Goal: Transaction & Acquisition: Subscribe to service/newsletter

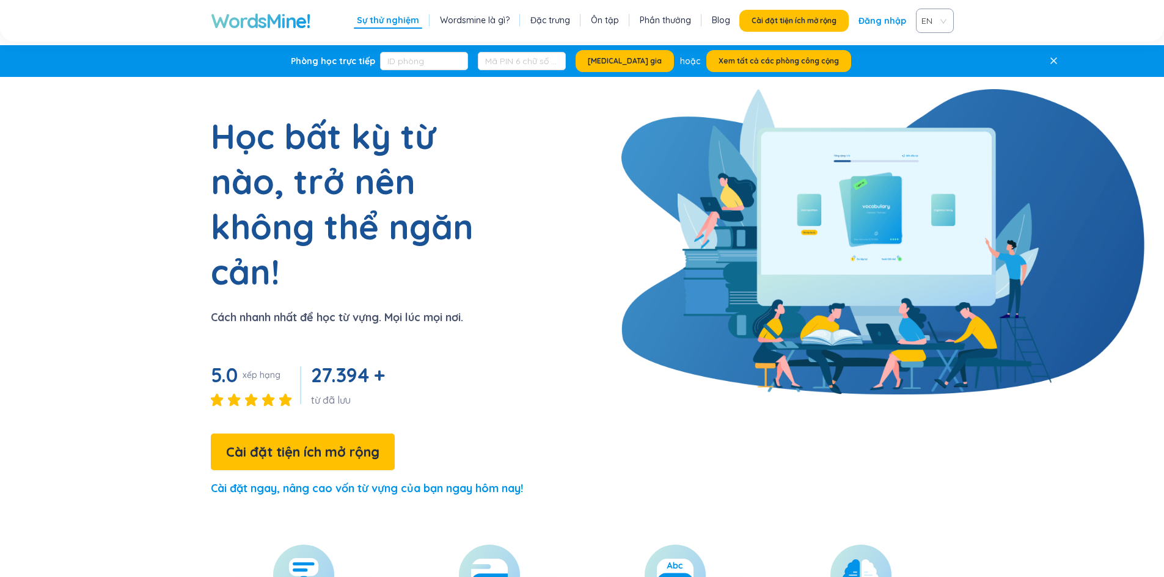
click at [119, 139] on div "Học bất kỳ từ nào, trở nên không thể ngăn cản! Cách nhanh nhất để học từ vựng. …" at bounding box center [318, 311] width 410 height 395
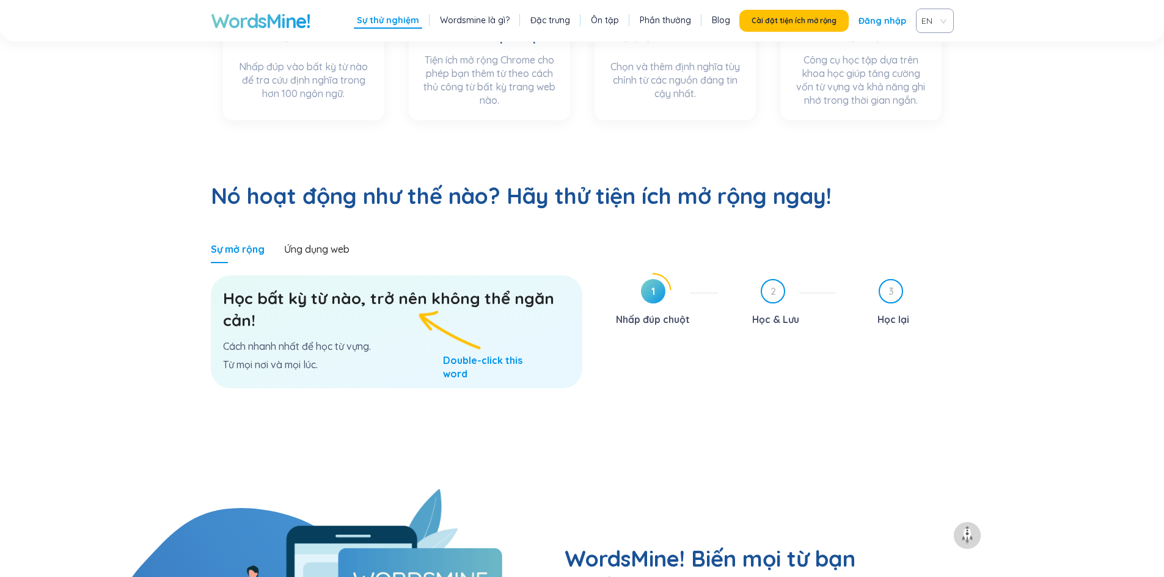
scroll to position [611, 0]
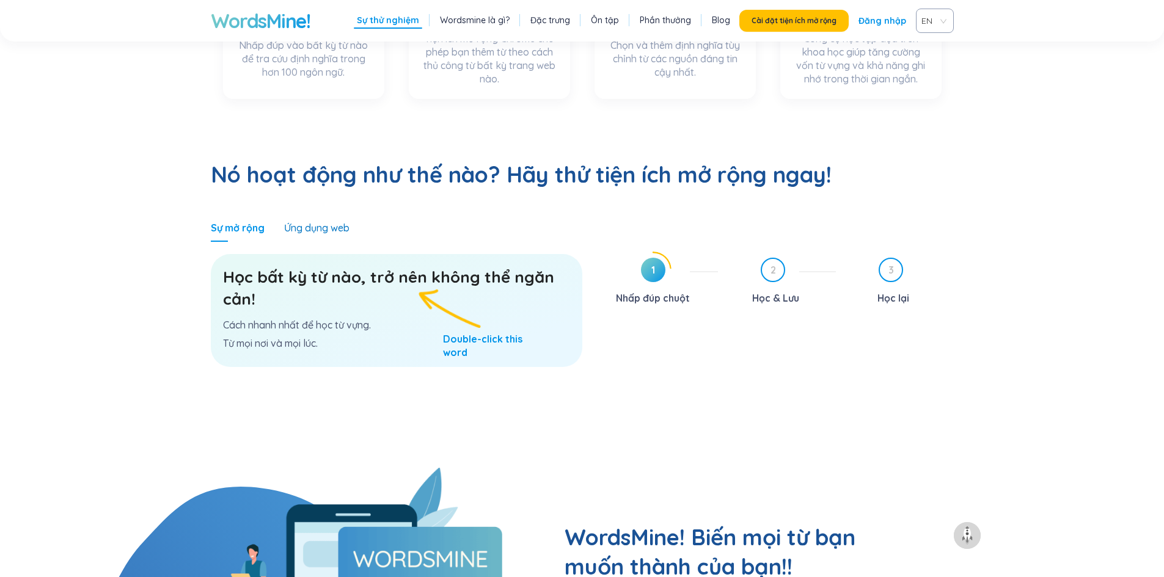
click at [324, 222] on font "Ứng dụng web" at bounding box center [316, 228] width 65 height 12
click at [667, 252] on icon at bounding box center [653, 269] width 35 height 35
click at [679, 214] on div "Sự mở rộng Ứng dụng web Học bất kỳ từ nào, trở nên không thể ngăn cản! Cách nha…" at bounding box center [582, 341] width 743 height 254
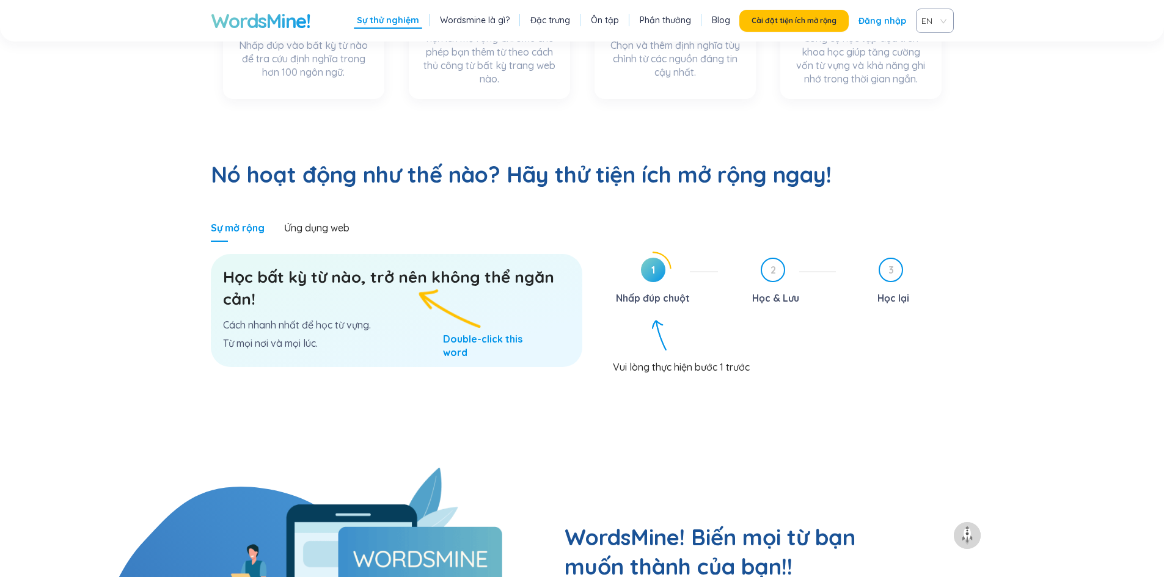
click at [679, 214] on div "Sự mở rộng Ứng dụng web Học bất kỳ từ nào, trở nên không thể ngăn cản! Cách nha…" at bounding box center [582, 341] width 743 height 254
click at [320, 222] on font "Ứng dụng web" at bounding box center [316, 228] width 65 height 12
click at [829, 347] on div "Vui lòng thực hiện bước 1 trước" at bounding box center [783, 358] width 341 height 23
click at [829, 350] on div "Vui lòng thực hiện bước 1 trước" at bounding box center [783, 361] width 341 height 23
click at [829, 348] on div "Vui lòng thực hiện bước 1 trước" at bounding box center [783, 359] width 341 height 23
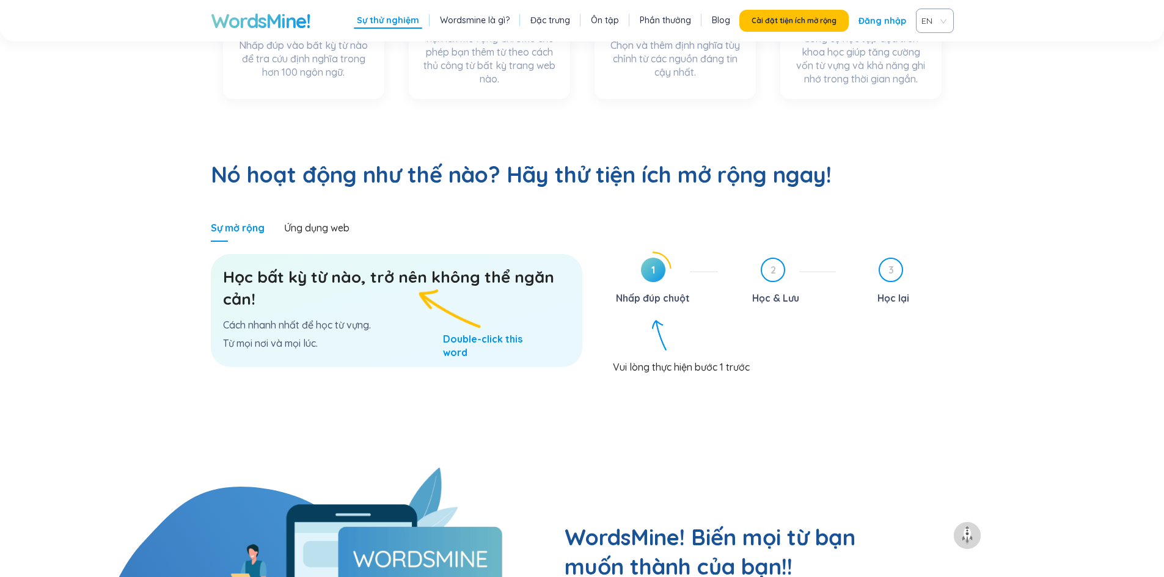
drag, startPoint x: 631, startPoint y: 244, endPoint x: 636, endPoint y: 240, distance: 6.5
click at [631, 288] on div "Nhấp đúp chuột" at bounding box center [653, 298] width 74 height 20
drag, startPoint x: 636, startPoint y: 240, endPoint x: 642, endPoint y: 233, distance: 9.2
click at [641, 258] on div "1" at bounding box center [653, 270] width 24 height 24
drag, startPoint x: 642, startPoint y: 233, endPoint x: 648, endPoint y: 227, distance: 8.7
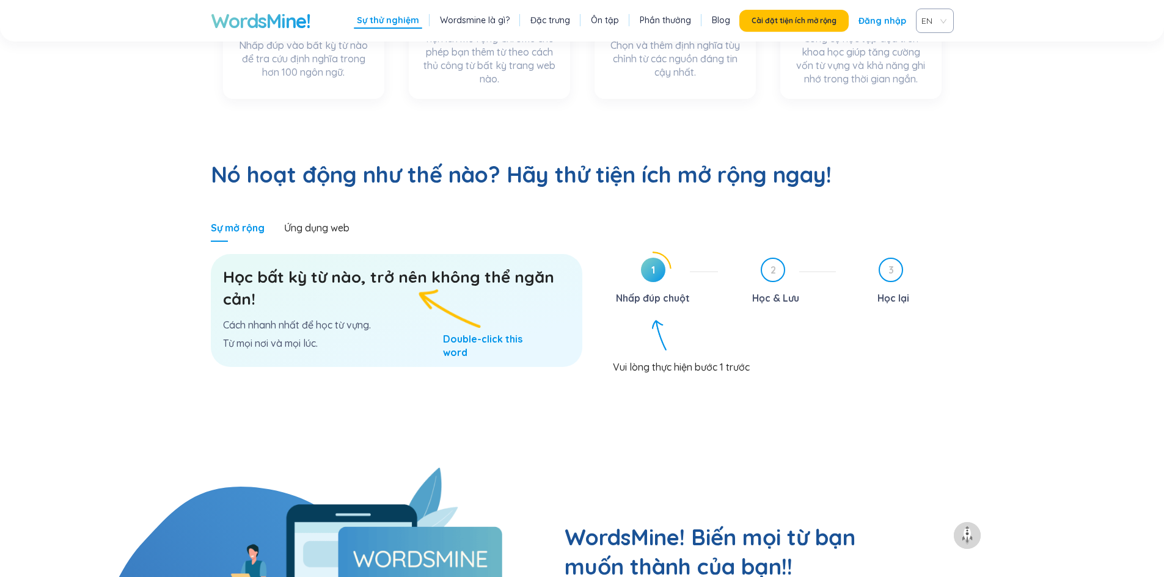
click at [644, 258] on span "1" at bounding box center [653, 270] width 24 height 24
click at [653, 264] on font "1" at bounding box center [653, 270] width 4 height 12
click at [652, 264] on font "1" at bounding box center [653, 270] width 4 height 12
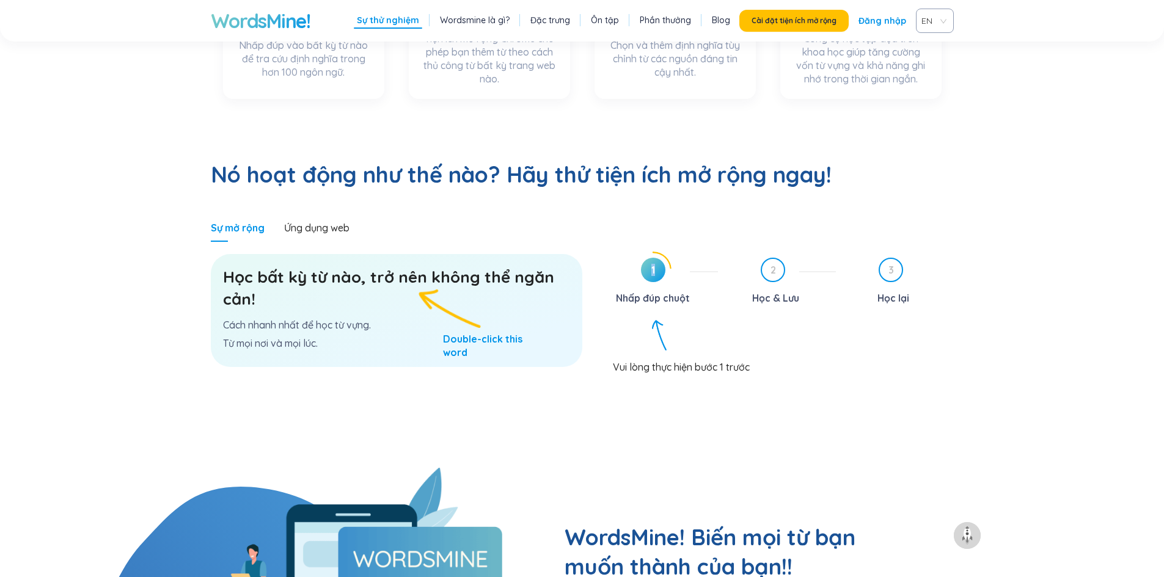
click at [653, 264] on font "1" at bounding box center [653, 270] width 4 height 12
click at [655, 258] on span "1" at bounding box center [653, 270] width 24 height 24
drag, startPoint x: 655, startPoint y: 221, endPoint x: 643, endPoint y: 228, distance: 13.4
click at [656, 258] on span "1" at bounding box center [653, 270] width 24 height 24
click at [431, 266] on h3 "Học bất kỳ từ nào, trở nên không thể ngăn cản!" at bounding box center [396, 288] width 347 height 44
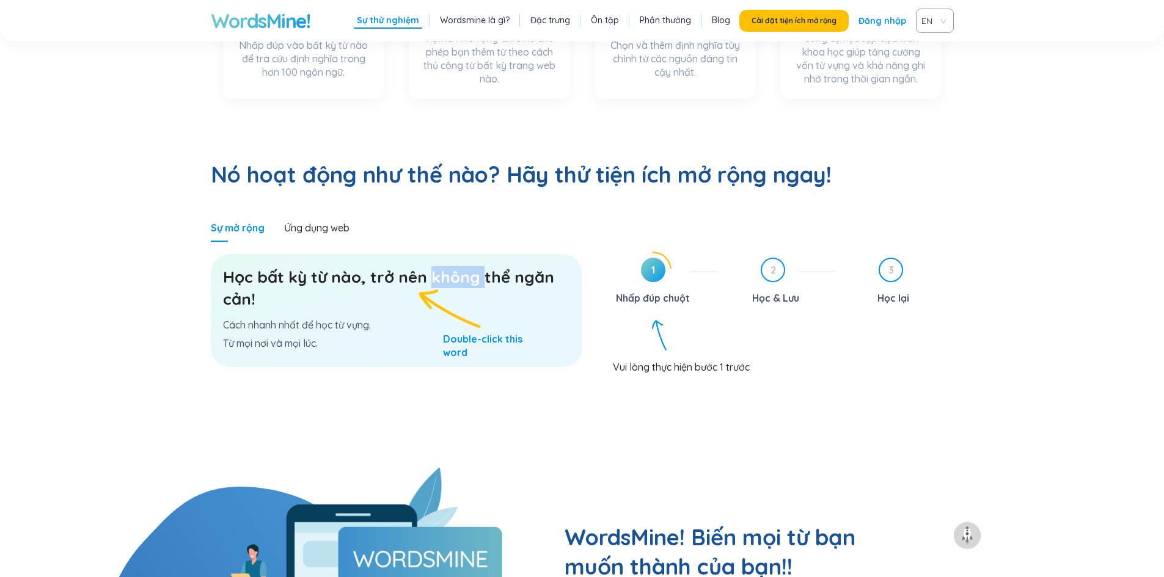
click at [431, 267] on font "Học bất kỳ từ nào, trở nên không thể ngăn cản!" at bounding box center [388, 288] width 331 height 42
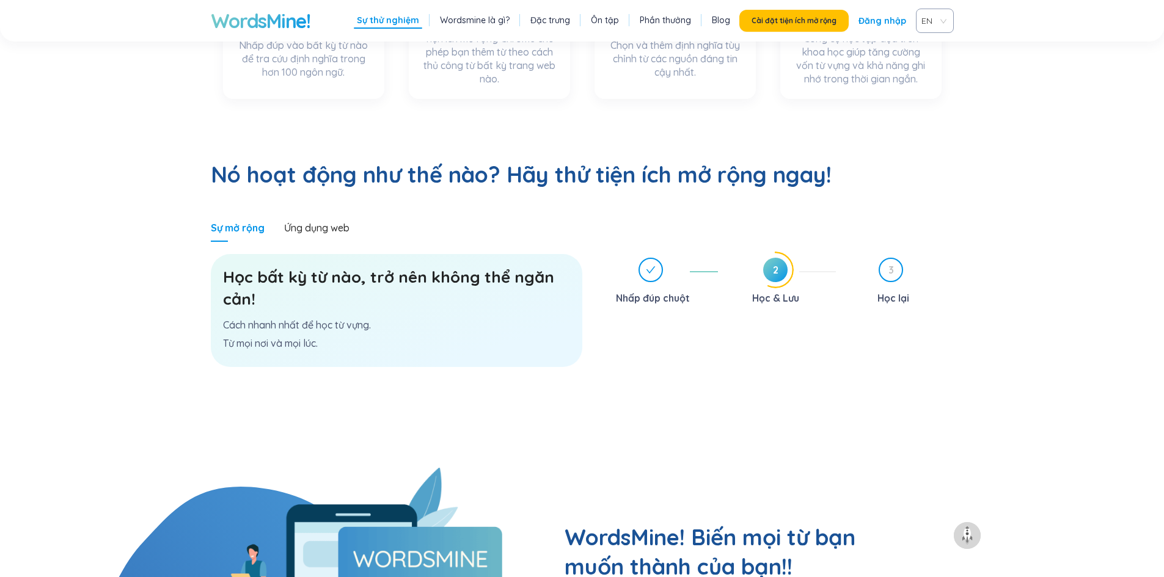
click at [812, 327] on div "Nhấp đúp chuột 2 Học & Lưu 3 Học lại" at bounding box center [777, 360] width 353 height 216
drag, startPoint x: 508, startPoint y: 242, endPoint x: 553, endPoint y: 225, distance: 48.3
click at [553, 266] on h3 "Học bất kỳ từ nào, trở nên không thể ngăn cản!" at bounding box center [396, 288] width 347 height 44
click at [548, 267] on font "Học bất kỳ từ nào, trở nên không thể ngăn cản!" at bounding box center [388, 288] width 331 height 42
click at [546, 267] on font "Học bất kỳ từ nào, trở nên không thể ngăn cản!" at bounding box center [388, 288] width 331 height 42
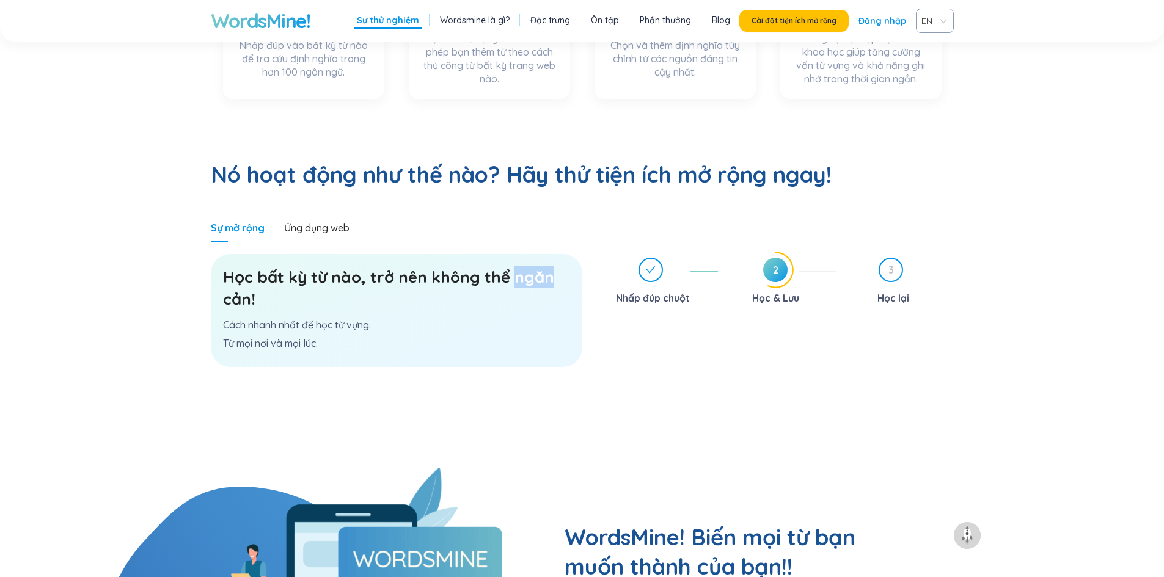
click at [546, 267] on font "Học bất kỳ từ nào, trở nên không thể ngăn cản!" at bounding box center [388, 288] width 331 height 42
click at [598, 297] on div "Sự mở rộng Ứng dụng web Học bất kỳ từ nào, trở nên không thể ngăn cản! Cách nha…" at bounding box center [582, 341] width 743 height 254
click at [889, 264] on font "3" at bounding box center [891, 270] width 5 height 12
drag, startPoint x: 862, startPoint y: 243, endPoint x: 849, endPoint y: 254, distance: 17.3
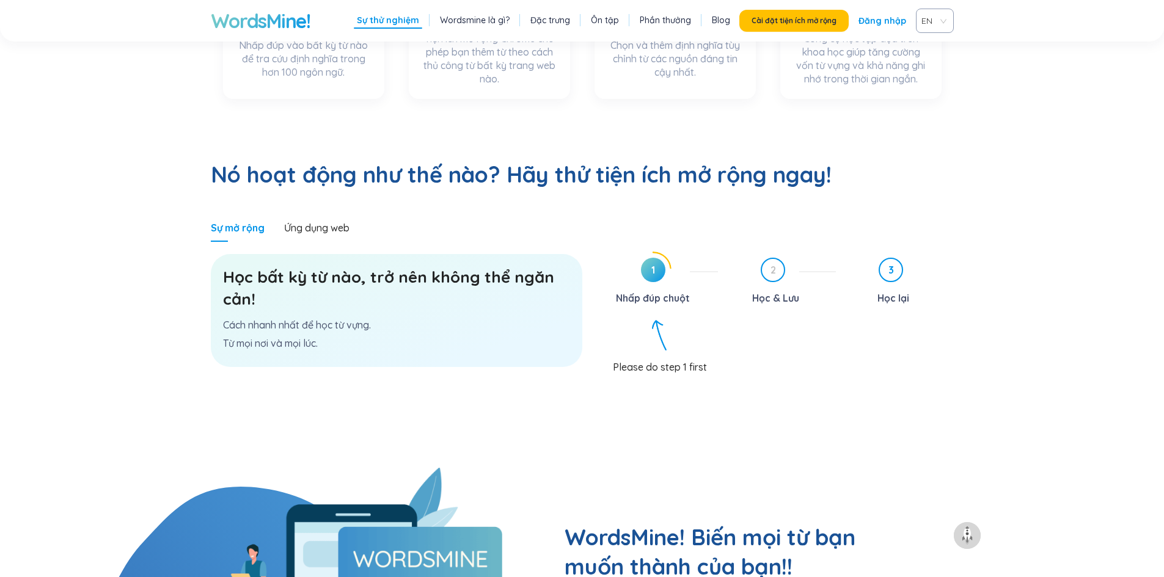
click at [860, 258] on div "3 Học lại" at bounding box center [900, 283] width 108 height 50
click at [649, 347] on div "Vui lòng thực hiện bước 1 trước" at bounding box center [783, 358] width 341 height 23
click at [649, 350] on div "Vui lòng thực hiện bước 1 trước" at bounding box center [783, 361] width 341 height 23
click at [649, 341] on div "Vui lòng thực hiện bước 1 trước" at bounding box center [783, 352] width 341 height 23
click at [648, 269] on div "1 Nhấp đúp chuột 2 Học & Lưu 3 Học lại Vui lòng thực hiện bước 1 trước" at bounding box center [777, 360] width 353 height 216
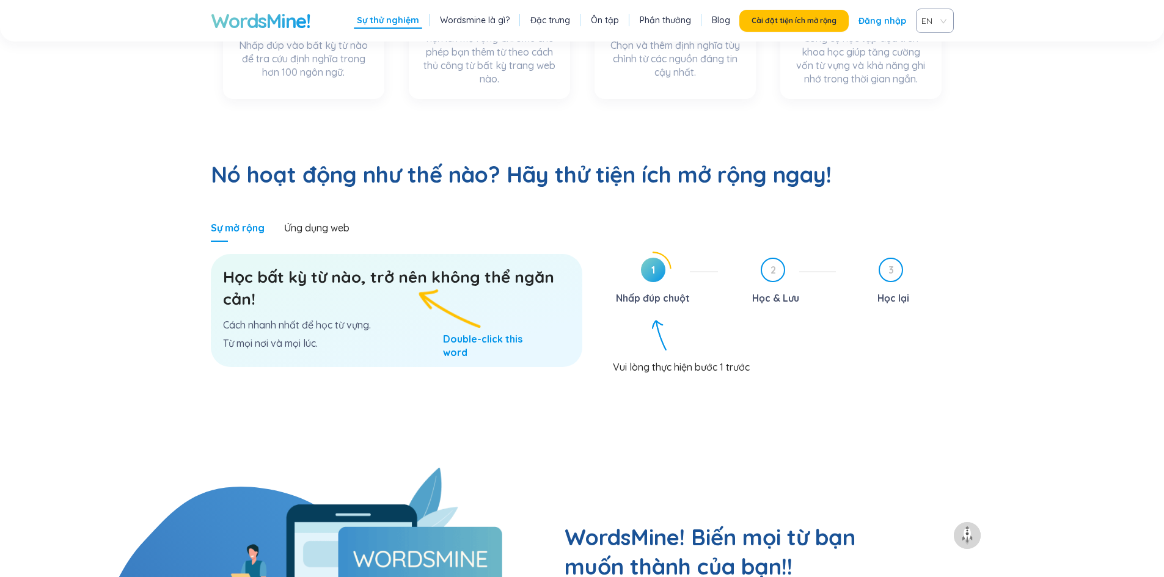
click at [576, 257] on div "Học bất kỳ từ nào, trở nên không thể ngăn cản! Cách nhanh nhất để học từ vựng. …" at bounding box center [397, 310] width 372 height 113
click at [576, 256] on div "Học bất kỳ từ nào, trở nên không thể ngăn cản! Cách nhanh nhất để học từ vựng. …" at bounding box center [397, 310] width 372 height 113
drag, startPoint x: 629, startPoint y: 232, endPoint x: 639, endPoint y: 230, distance: 10.5
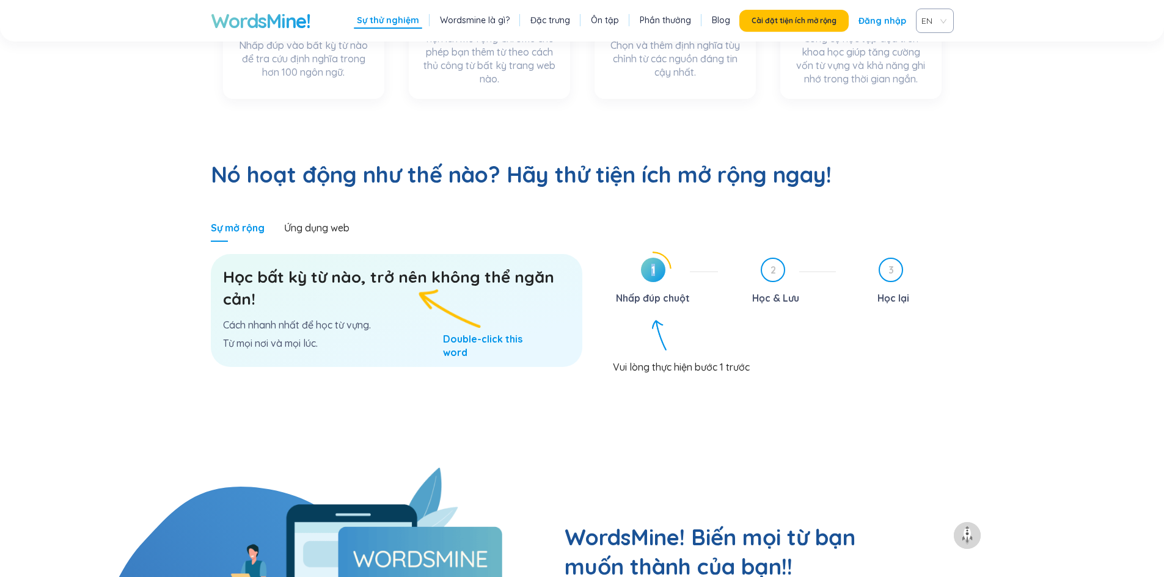
click at [637, 258] on div "1 Nhấp đúp chuột" at bounding box center [660, 283] width 118 height 50
click at [639, 252] on icon at bounding box center [653, 269] width 35 height 35
click at [649, 258] on span "1" at bounding box center [653, 270] width 24 height 24
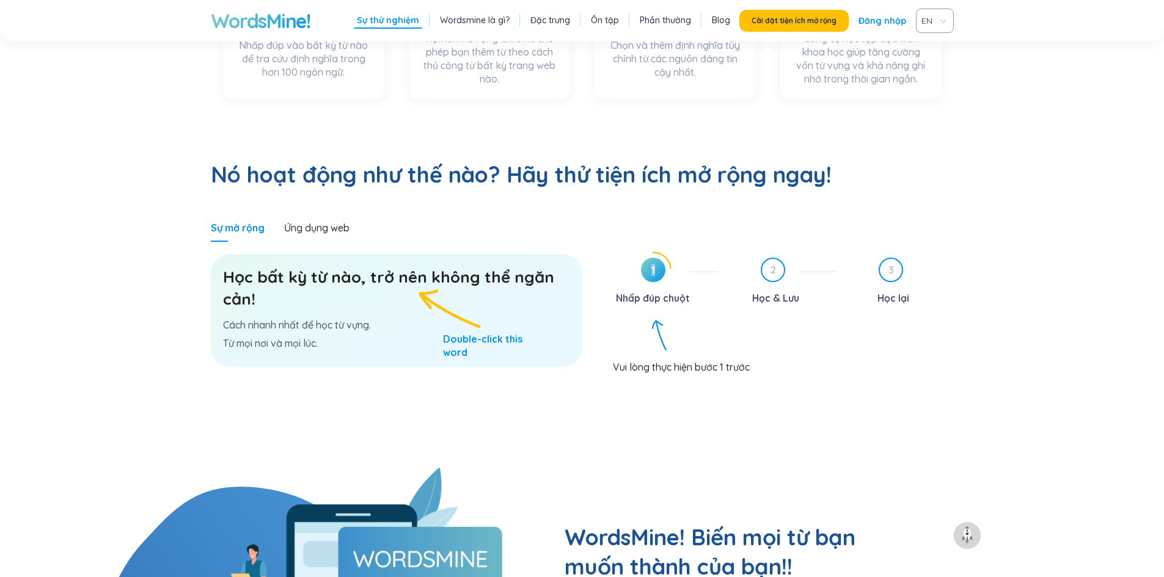
click at [649, 258] on span "1" at bounding box center [653, 270] width 24 height 24
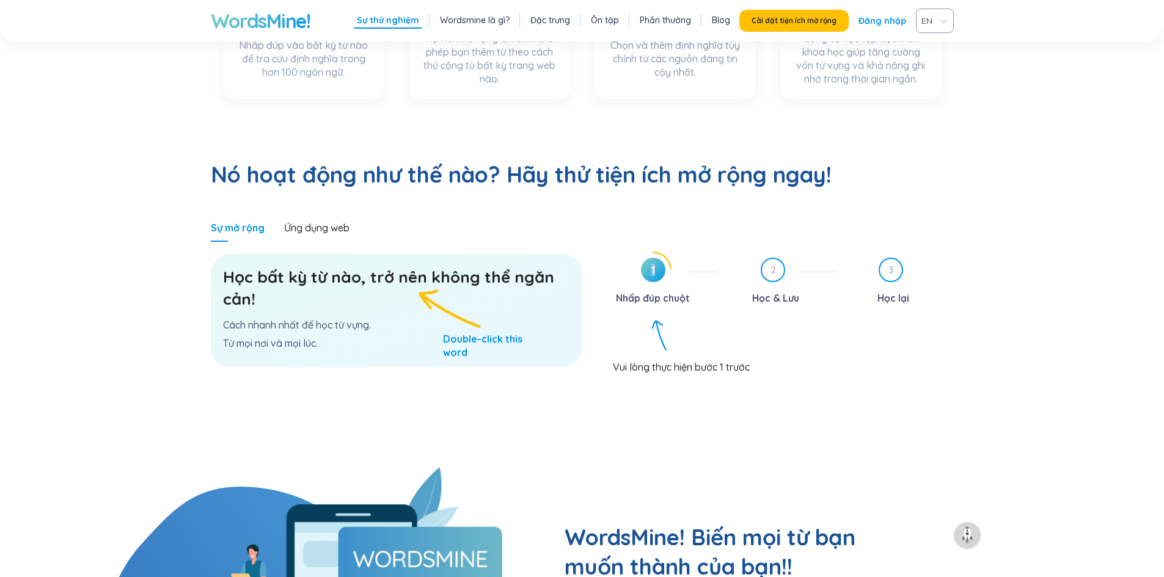
click at [649, 258] on span "1" at bounding box center [653, 270] width 24 height 24
click at [629, 350] on div "Vui lòng thực hiện bước 1 trước" at bounding box center [783, 361] width 341 height 23
click at [629, 274] on div "1 Nhấp đúp chuột 2 Học & Lưu 3 Học lại Vui lòng thực hiện bước 1 trước" at bounding box center [777, 360] width 353 height 216
click at [629, 349] on div "Vui lòng thực hiện bước 1 trước" at bounding box center [783, 360] width 341 height 23
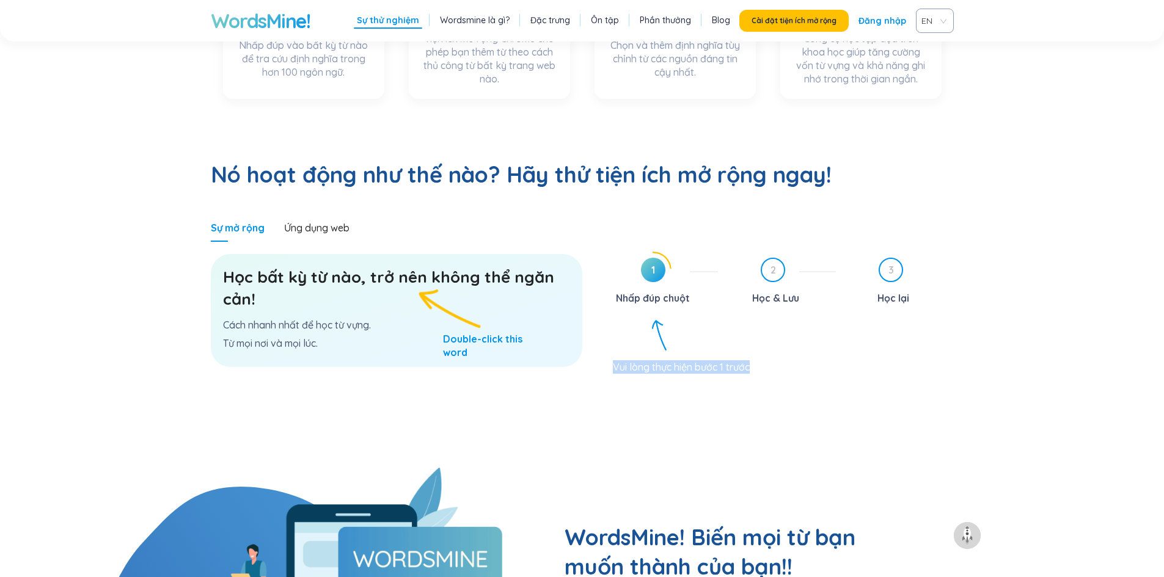
click at [629, 347] on div "Vui lòng thực hiện bước 1 trước" at bounding box center [783, 358] width 341 height 23
click at [629, 274] on div "1 Nhấp đúp chuột 2 Học & Lưu 3 Học lại Vui lòng thực hiện bước 1 trước" at bounding box center [777, 360] width 353 height 216
click at [629, 350] on div "Vui lòng thực hiện bước 1 trước" at bounding box center [783, 361] width 341 height 23
click at [629, 348] on div "Vui lòng thực hiện bước 1 trước" at bounding box center [783, 359] width 341 height 23
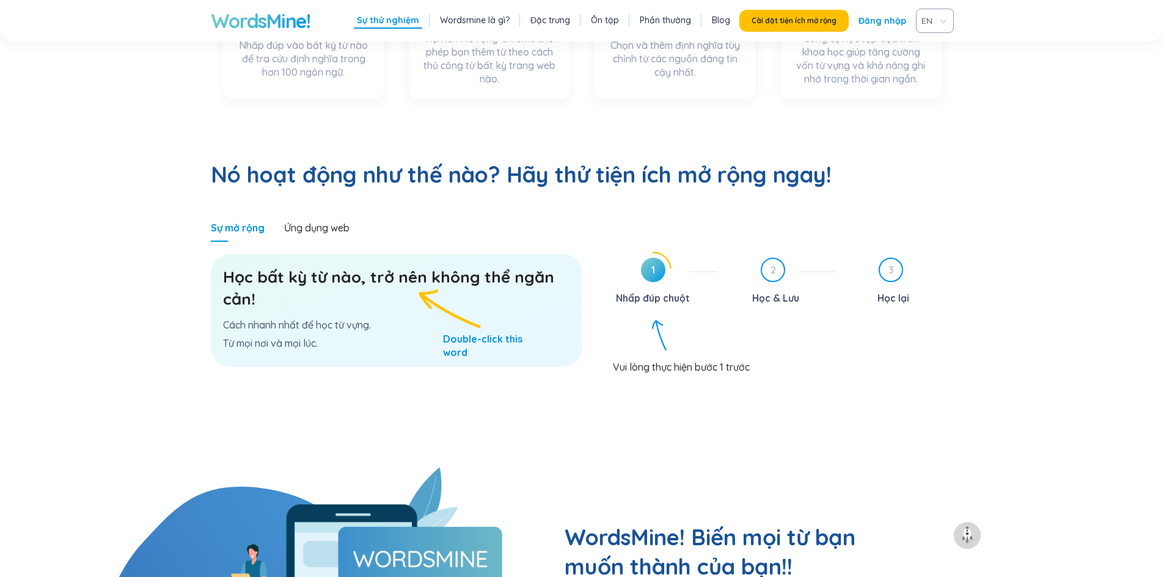
click at [555, 214] on div "Sự mở rộng Ứng dụng web" at bounding box center [397, 228] width 372 height 28
drag, startPoint x: 535, startPoint y: 211, endPoint x: 530, endPoint y: 218, distance: 8.0
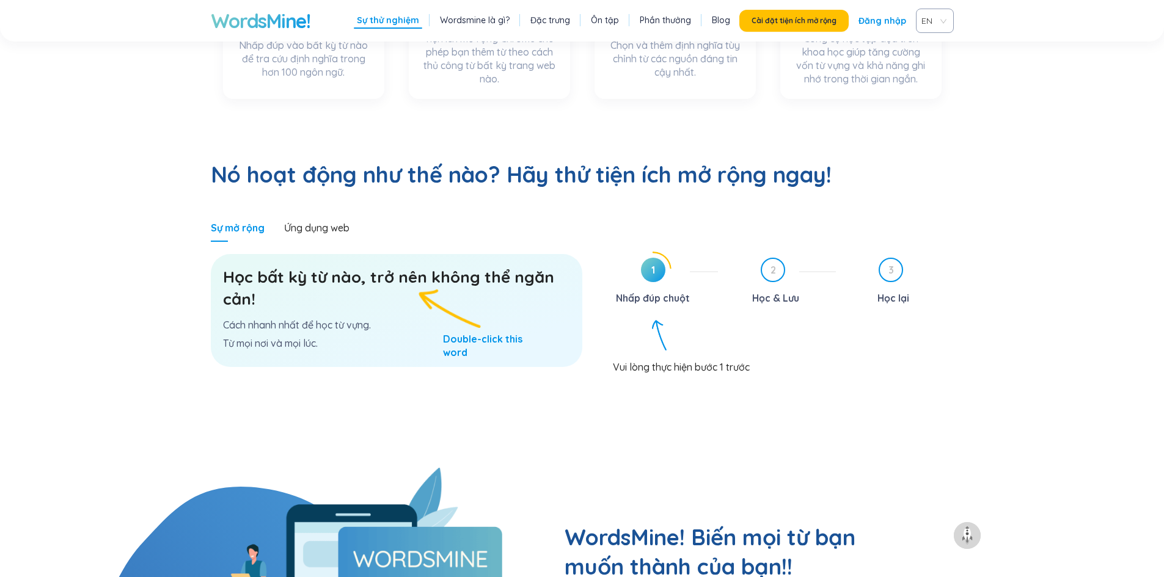
click at [532, 242] on section "Học bất kỳ từ nào, trở nên không thể ngăn cản! Cách nhanh nhất để học từ vựng. …" at bounding box center [397, 355] width 372 height 226
click at [526, 267] on font "Học bất kỳ từ nào, trở nên không thể ngăn cản!" at bounding box center [388, 288] width 331 height 42
drag, startPoint x: 491, startPoint y: 236, endPoint x: 528, endPoint y: 242, distance: 37.1
click at [528, 266] on h3 "Học bất kỳ từ nào, trở nên không thể ngăn cản!" at bounding box center [396, 288] width 347 height 44
click at [507, 267] on font "Học bất kỳ từ nào, trở nên không thể ngăn cản!" at bounding box center [388, 288] width 331 height 42
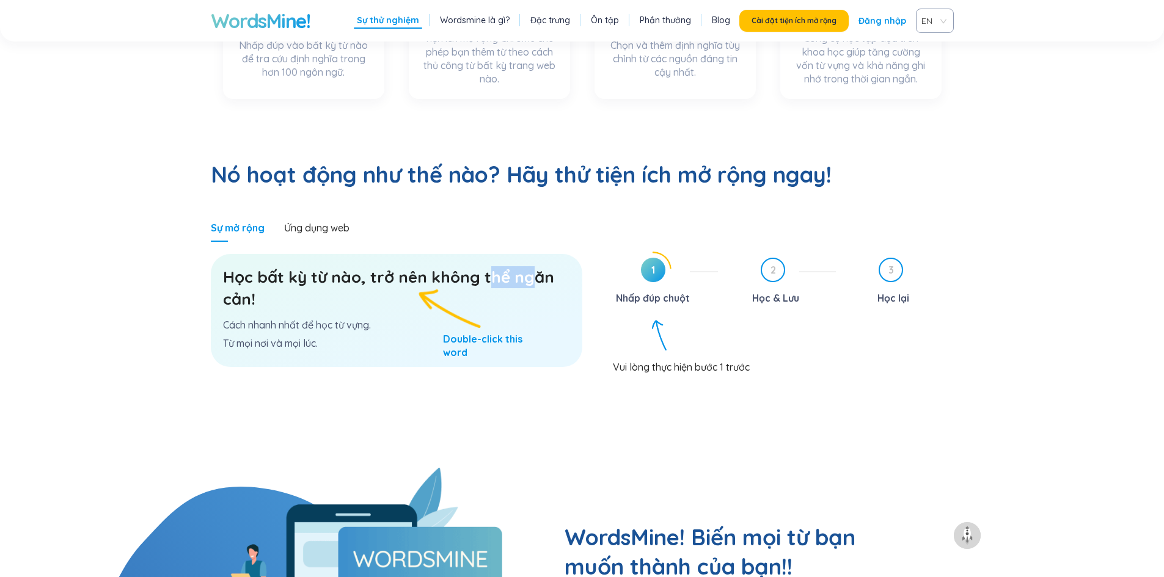
click at [508, 267] on font "Học bất kỳ từ nào, trở nên không thể ngăn cản!" at bounding box center [388, 288] width 331 height 42
drag, startPoint x: 508, startPoint y: 230, endPoint x: 544, endPoint y: 240, distance: 37.2
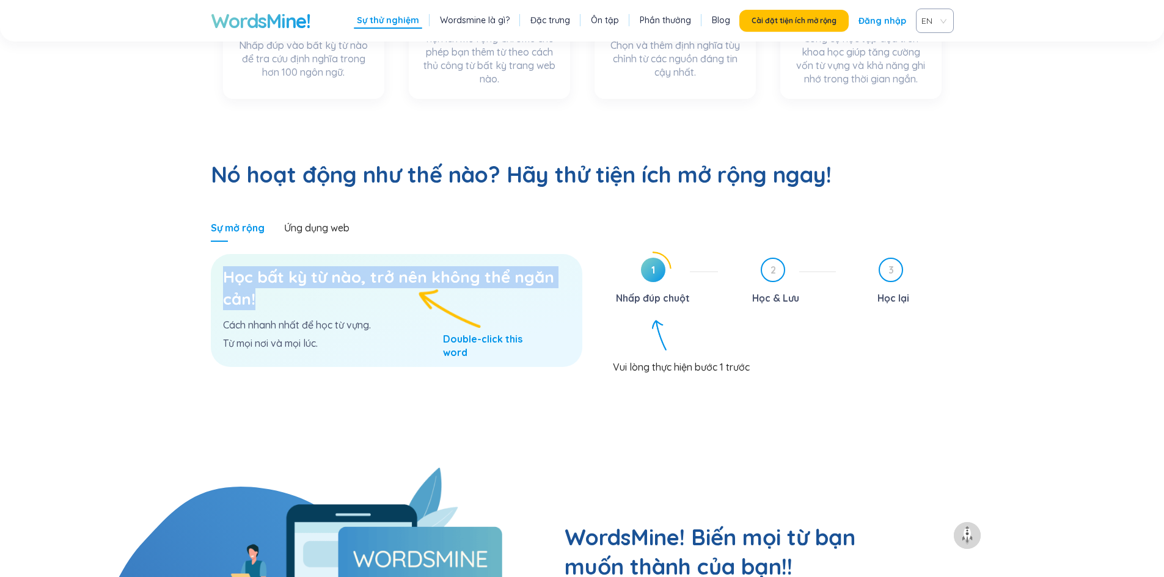
click at [544, 267] on font "Học bất kỳ từ nào, trở nên không thể ngăn cản!" at bounding box center [388, 288] width 331 height 42
click at [542, 267] on font "Học bất kỳ từ nào, trở nên không thể ngăn cản!" at bounding box center [388, 288] width 331 height 42
click at [541, 267] on font "Học bất kỳ từ nào, trở nên không thể ngăn cản!" at bounding box center [388, 288] width 331 height 42
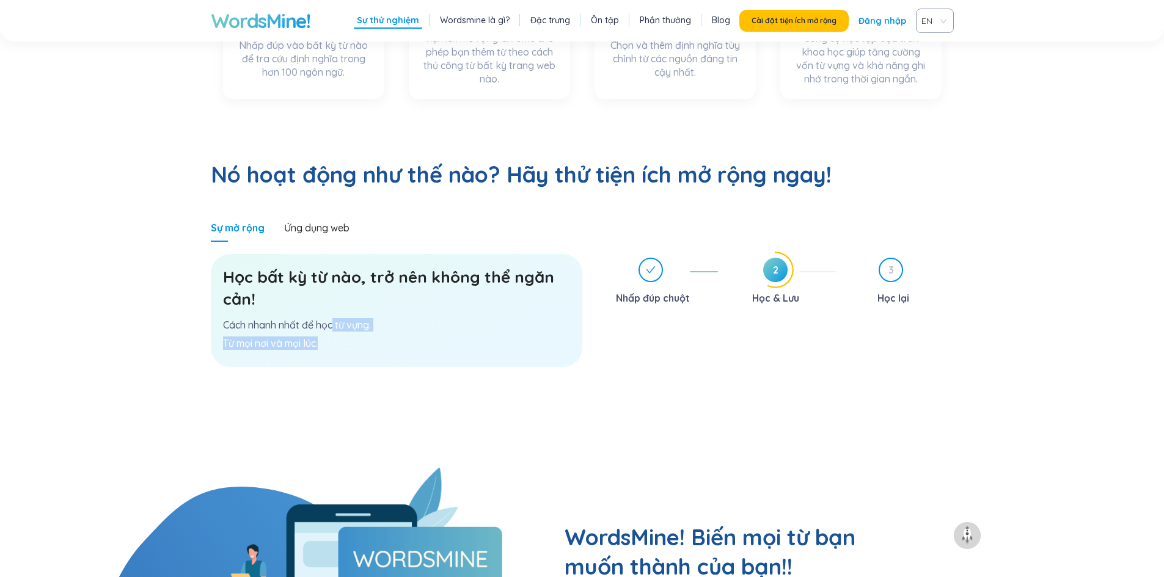
drag, startPoint x: 332, startPoint y: 271, endPoint x: 359, endPoint y: 287, distance: 31.2
click at [359, 287] on div "Học bất kỳ từ nào, trở nên không thể ngăn cản! Cách nhanh nhất để học từ vựng. …" at bounding box center [397, 310] width 372 height 113
drag, startPoint x: 316, startPoint y: 277, endPoint x: 419, endPoint y: 284, distance: 103.5
click at [419, 318] on p "Cách nhanh nhất để học từ vựng." at bounding box center [396, 324] width 347 height 13
drag, startPoint x: 385, startPoint y: 218, endPoint x: 456, endPoint y: 219, distance: 70.9
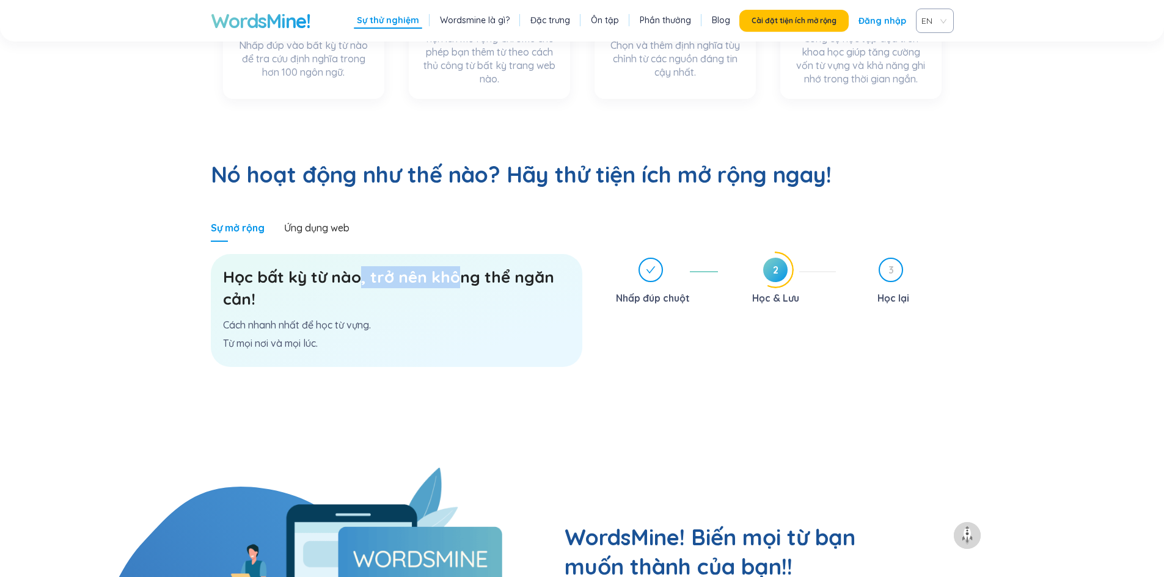
click at [456, 254] on div "Học bất kỳ từ nào, trở nên không thể ngăn cản! Cách nhanh nhất để học từ vựng. …" at bounding box center [397, 310] width 372 height 113
drag, startPoint x: 280, startPoint y: 233, endPoint x: 387, endPoint y: 244, distance: 107.4
click at [387, 266] on h3 "Học bất kỳ từ nào, trở nên không thể ngăn cản!" at bounding box center [396, 288] width 347 height 44
drag, startPoint x: 844, startPoint y: 262, endPoint x: 764, endPoint y: 250, distance: 80.9
click at [792, 252] on div "Nhấp đúp chuột 2 Học & Lưu 3 Học lại" at bounding box center [777, 280] width 353 height 56
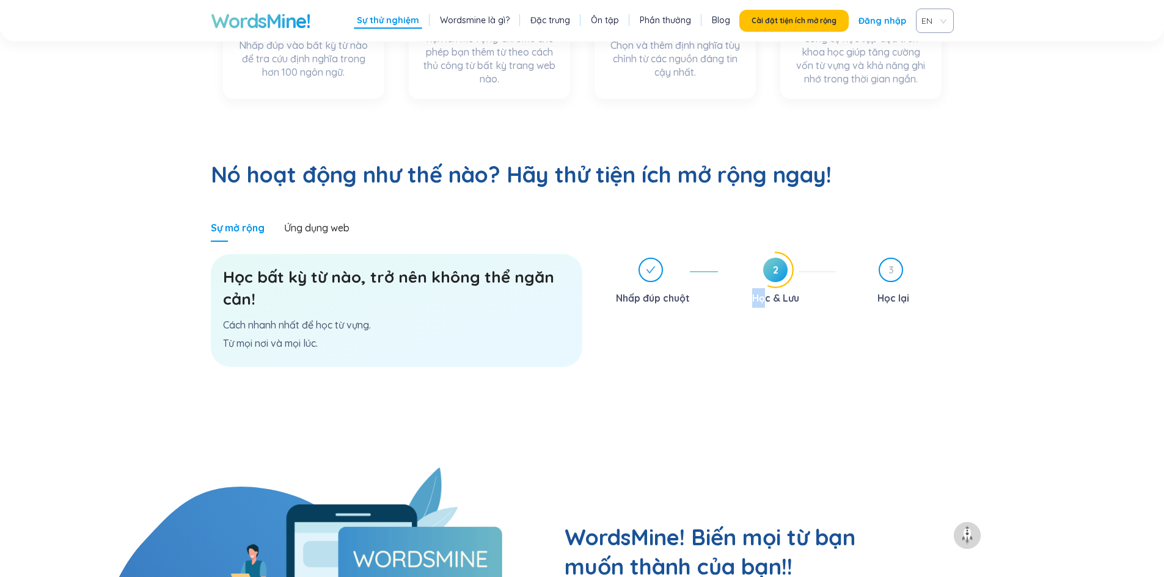
drag, startPoint x: 763, startPoint y: 250, endPoint x: 760, endPoint y: 256, distance: 7.1
click at [742, 258] on div "2 Học & Lưu" at bounding box center [782, 283] width 108 height 50
drag, startPoint x: 878, startPoint y: 247, endPoint x: 694, endPoint y: 222, distance: 185.7
click at [925, 258] on div "3 Học lại" at bounding box center [900, 283] width 108 height 50
click at [650, 350] on div "Vui lòng thực hiện bước 1 trước" at bounding box center [783, 361] width 341 height 23
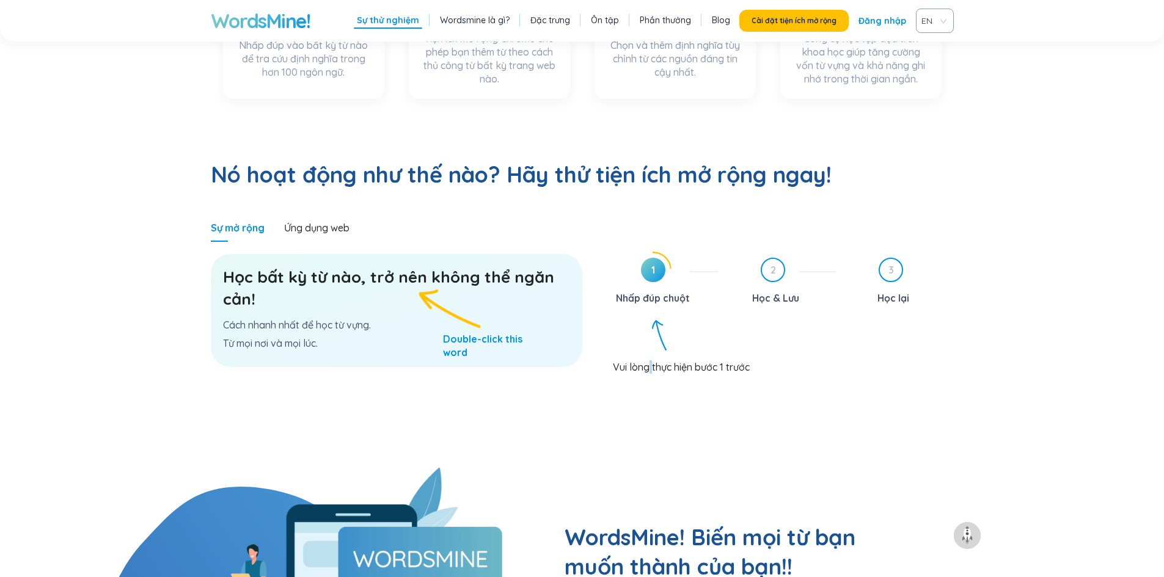
drag, startPoint x: 650, startPoint y: 304, endPoint x: 644, endPoint y: 289, distance: 15.9
click at [650, 350] on div "Vui lòng thực hiện bước 1 trước" at bounding box center [783, 361] width 341 height 23
click at [482, 284] on div "Học bất kỳ từ nào, trở nên không thể ngăn cản! Cách nhanh nhất để học từ vựng. …" at bounding box center [397, 310] width 372 height 113
drag, startPoint x: 535, startPoint y: 238, endPoint x: 580, endPoint y: 239, distance: 45.2
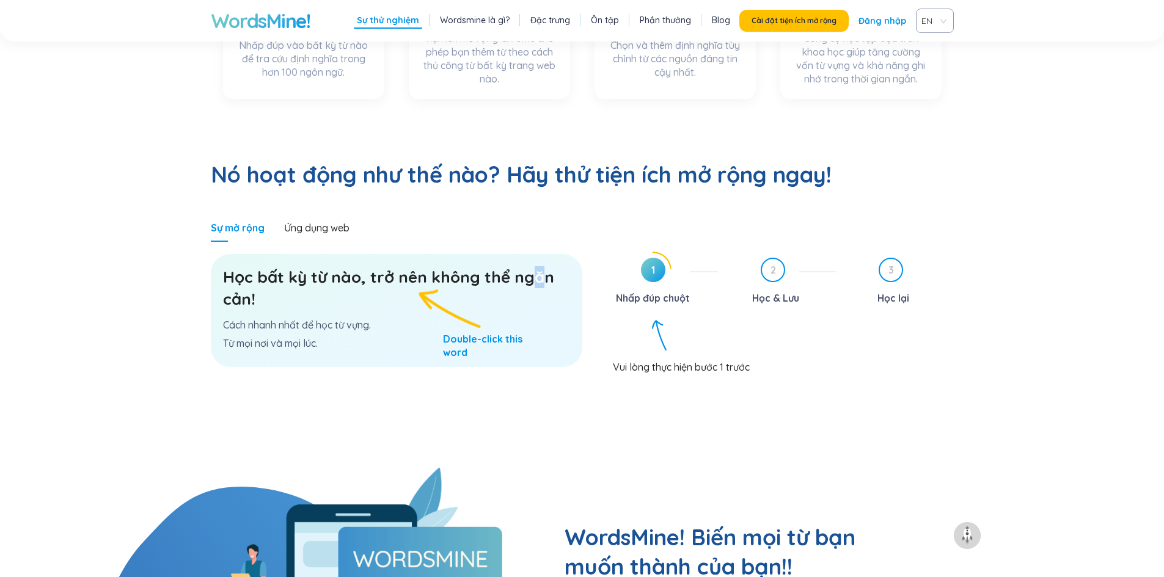
click at [540, 267] on font "Học bất kỳ từ nào, trở nên không thể ngăn cản!" at bounding box center [388, 288] width 331 height 42
drag, startPoint x: 598, startPoint y: 236, endPoint x: 610, endPoint y: 230, distance: 14.0
click at [601, 236] on div "Sự mở rộng Ứng dụng web Học bất kỳ từ nào, trở nên không thể ngăn cản! Cách nha…" at bounding box center [582, 341] width 743 height 254
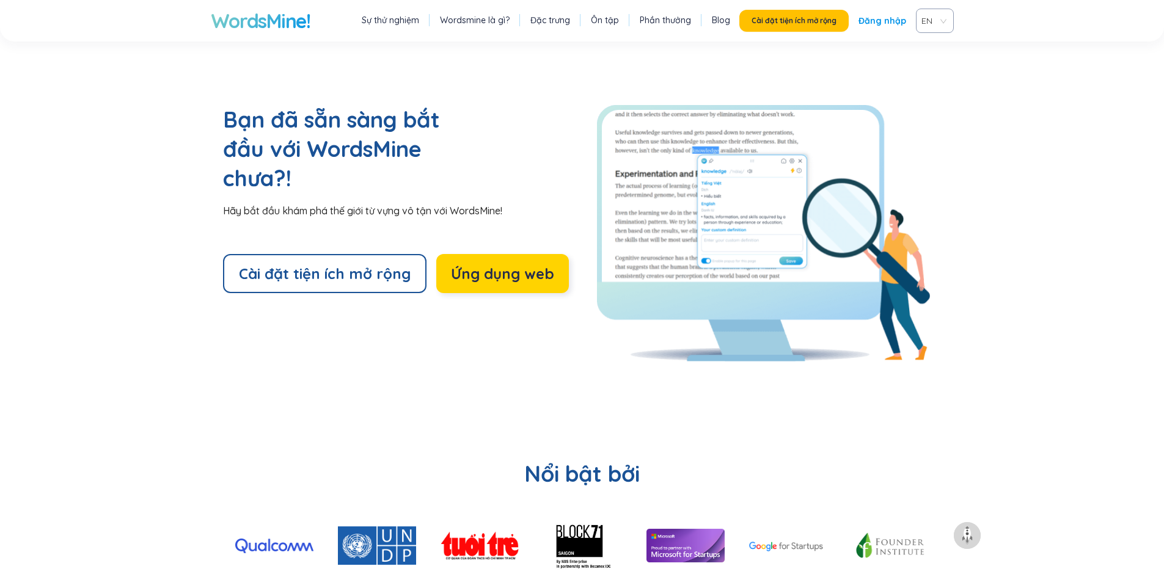
scroll to position [2628, 0]
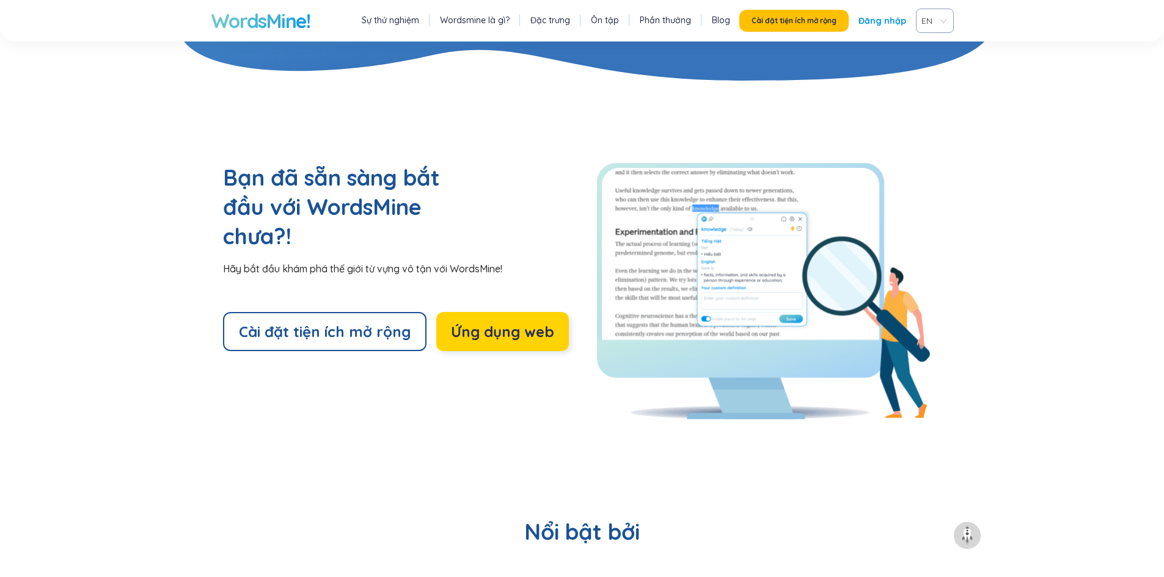
click at [474, 323] on font "Ứng dụng web" at bounding box center [502, 332] width 103 height 18
click at [481, 323] on font "Ứng dụng web" at bounding box center [502, 332] width 103 height 18
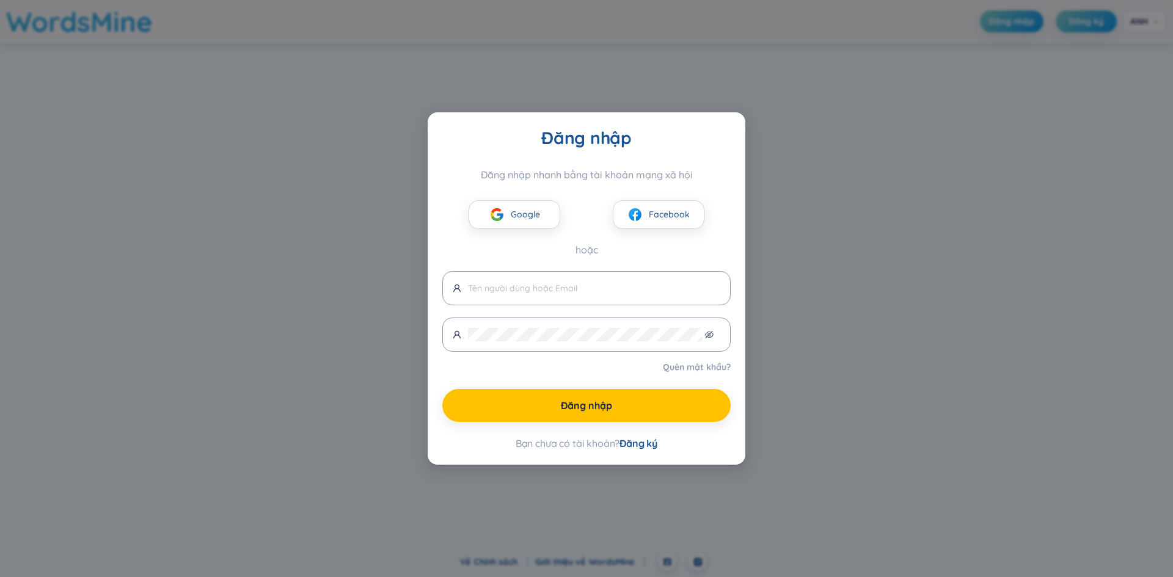
click at [634, 441] on font "Đăng ký" at bounding box center [639, 444] width 38 height 12
click at [639, 445] on font "Đăng ký" at bounding box center [639, 444] width 38 height 12
click at [641, 442] on font "Đăng ký" at bounding box center [639, 444] width 38 height 12
click at [642, 442] on font "Đăng ký" at bounding box center [639, 444] width 38 height 12
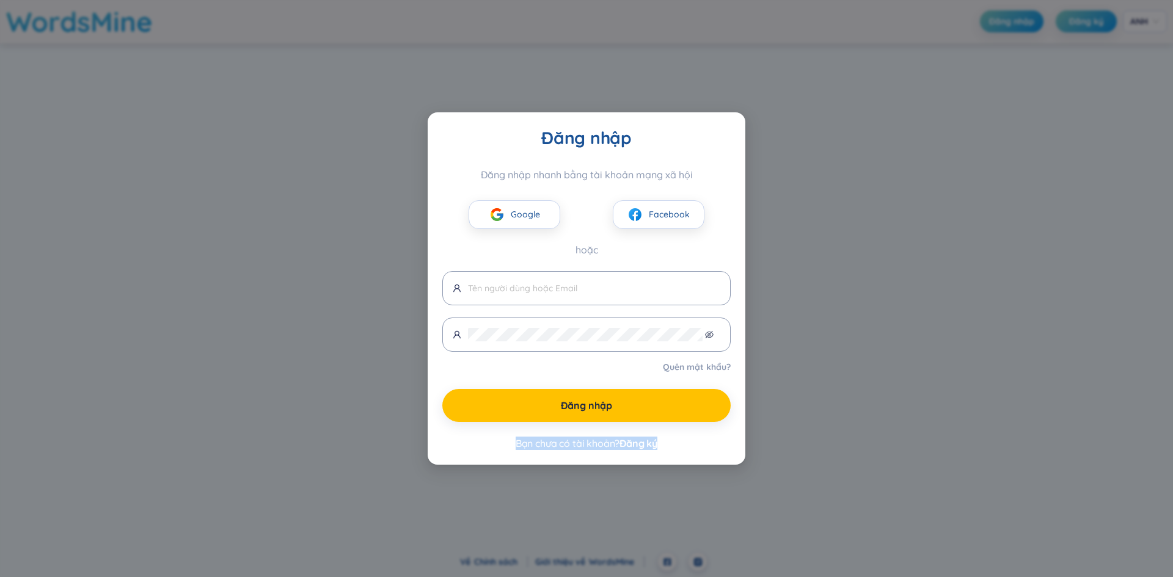
click at [642, 442] on font "Đăng ký" at bounding box center [639, 444] width 38 height 12
click at [826, 416] on div "Đăng nhập Đăng nhập nhanh bằng tài khoản mạng xã hội Google Facebook hoặc Quên …" at bounding box center [586, 288] width 1173 height 577
click at [661, 447] on div "Bạn chưa có tài khoản? Đăng ký" at bounding box center [586, 443] width 288 height 13
click at [658, 445] on font "Đăng ký" at bounding box center [639, 444] width 38 height 12
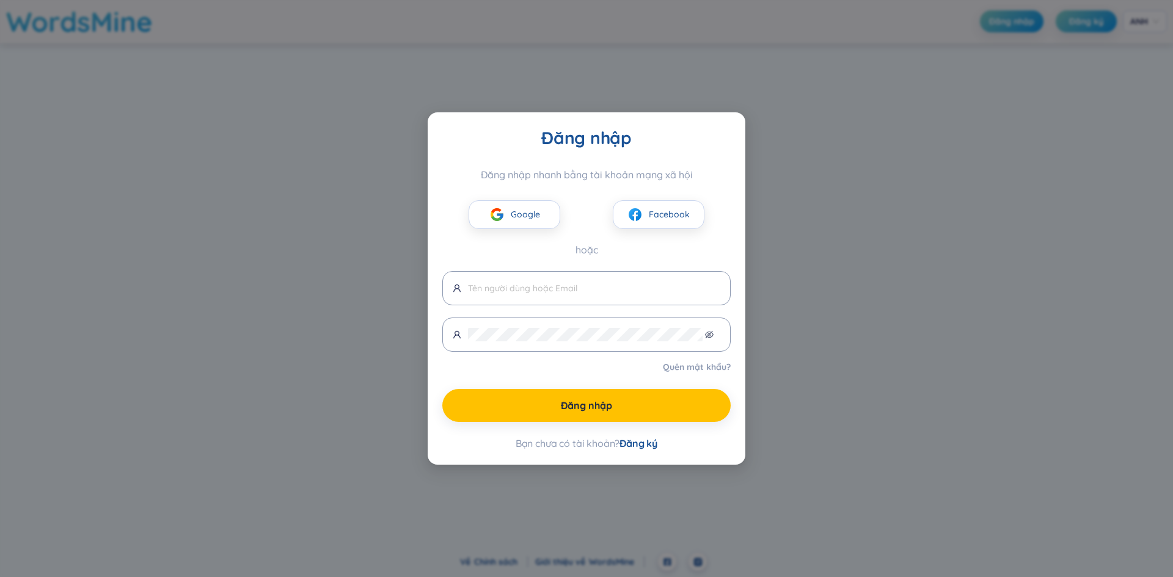
click at [653, 438] on font "Đăng ký" at bounding box center [639, 444] width 38 height 12
click at [643, 443] on font "Đăng ký" at bounding box center [639, 444] width 38 height 12
click at [642, 287] on input "text" at bounding box center [594, 288] width 252 height 13
click at [638, 441] on font "Đăng ký" at bounding box center [639, 444] width 38 height 12
click at [634, 445] on font "Đăng ký" at bounding box center [639, 444] width 38 height 12
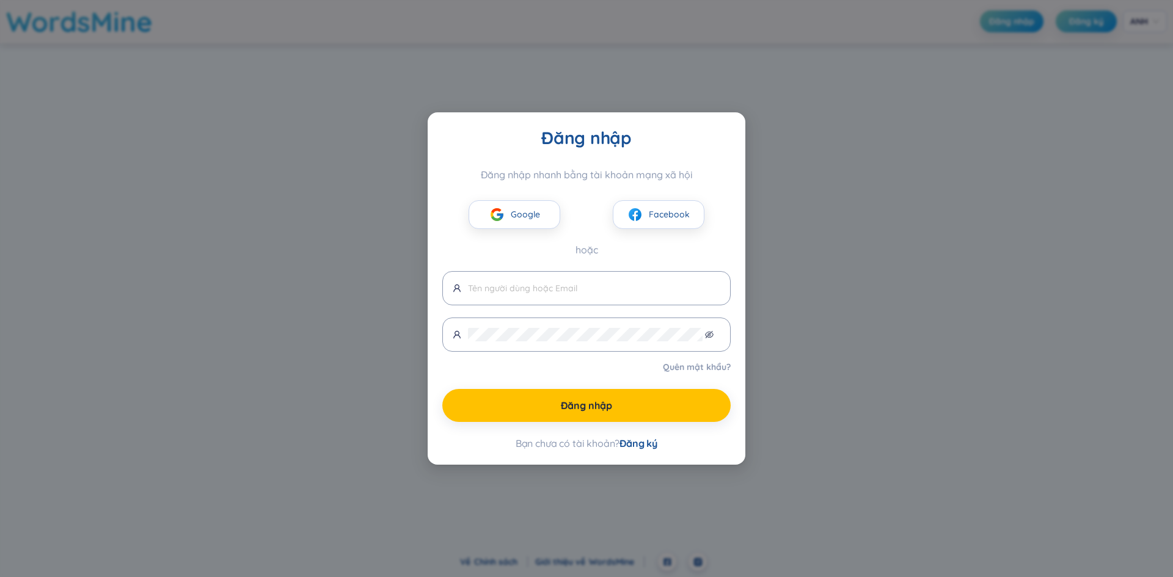
click at [634, 443] on font "Đăng ký" at bounding box center [639, 444] width 38 height 12
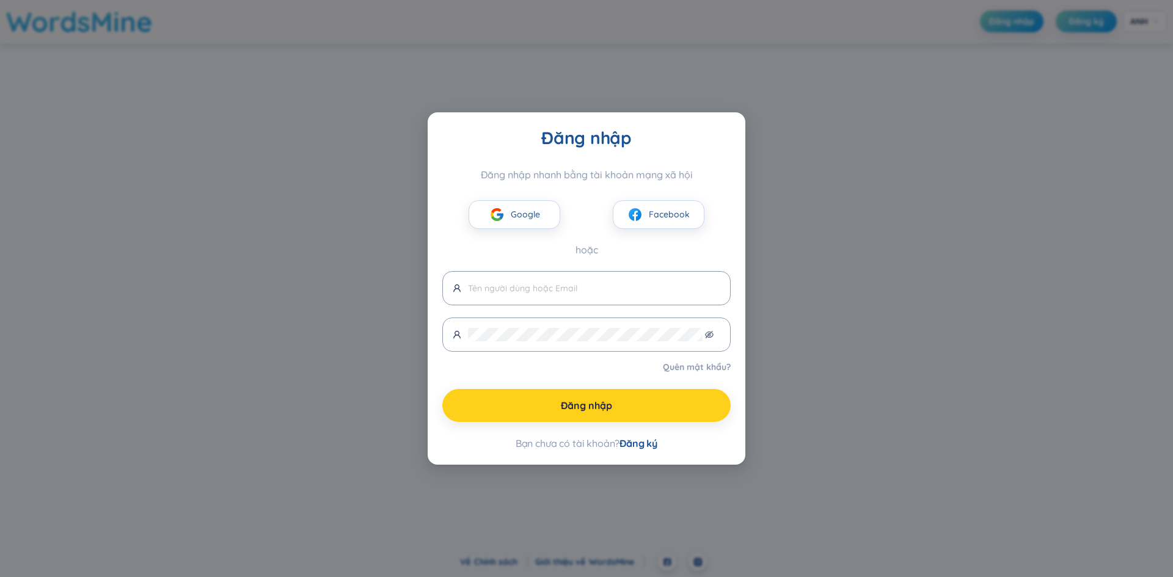
click at [625, 403] on button "Đăng nhập" at bounding box center [586, 405] width 288 height 33
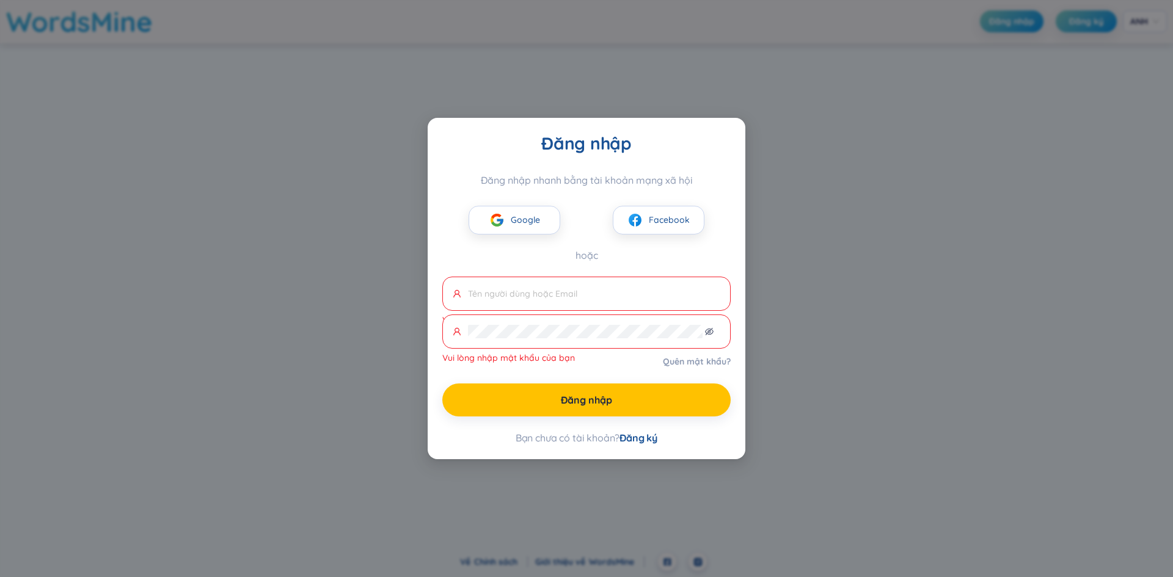
click at [639, 432] on font "Đăng ký" at bounding box center [639, 438] width 38 height 12
click at [640, 438] on font "Đăng ký" at bounding box center [639, 438] width 38 height 12
drag, startPoint x: 640, startPoint y: 438, endPoint x: 730, endPoint y: 363, distance: 116.7
click at [642, 438] on font "Đăng ký" at bounding box center [639, 438] width 38 height 12
click at [901, 233] on div "Đăng nhập Đăng nhập nhanh bằng tài khoản mạng xã hội Google Facebook hoặc Vui l…" at bounding box center [586, 288] width 1173 height 577
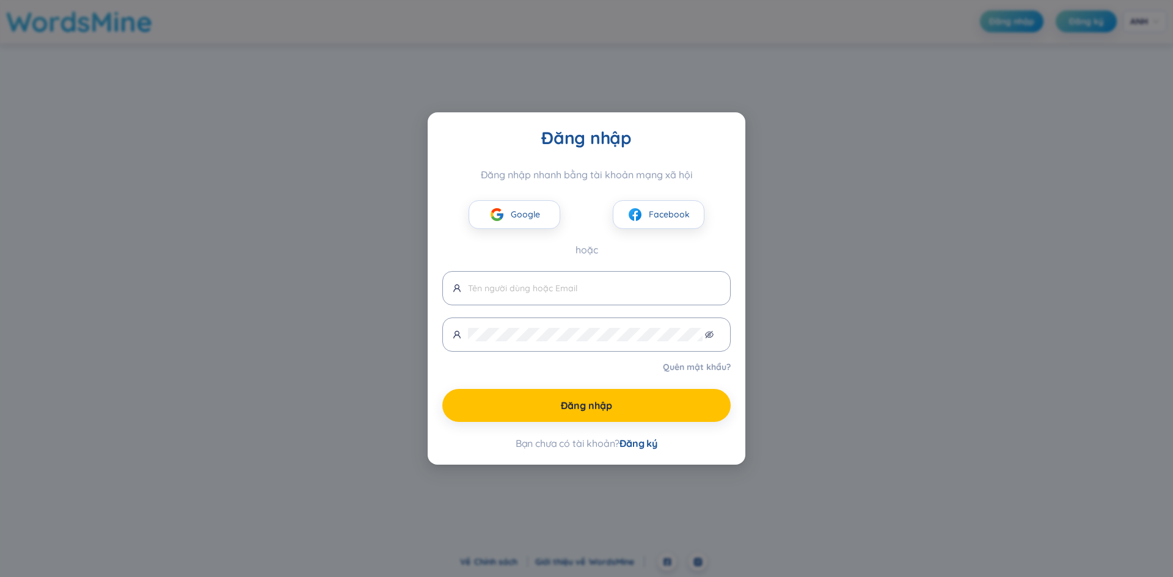
click at [859, 173] on div "Đăng nhập Đăng nhập nhanh bằng tài khoản mạng xã hội Google Facebook hoặc Quên …" at bounding box center [586, 288] width 1173 height 577
click at [698, 365] on font "Quên mật khẩu?" at bounding box center [697, 367] width 68 height 11
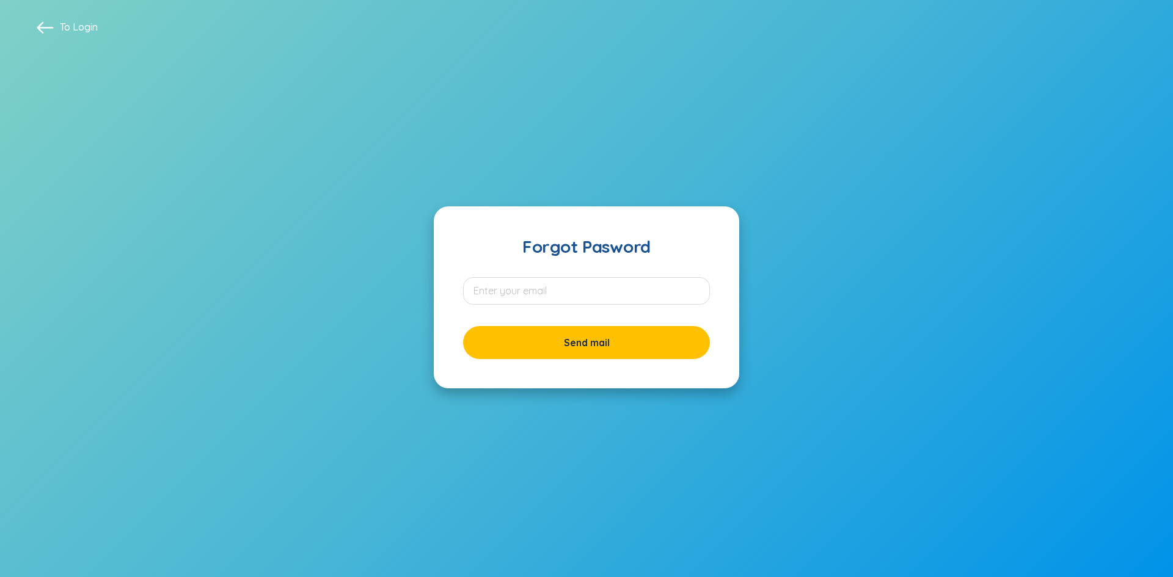
click at [37, 31] on span at bounding box center [45, 26] width 17 height 17
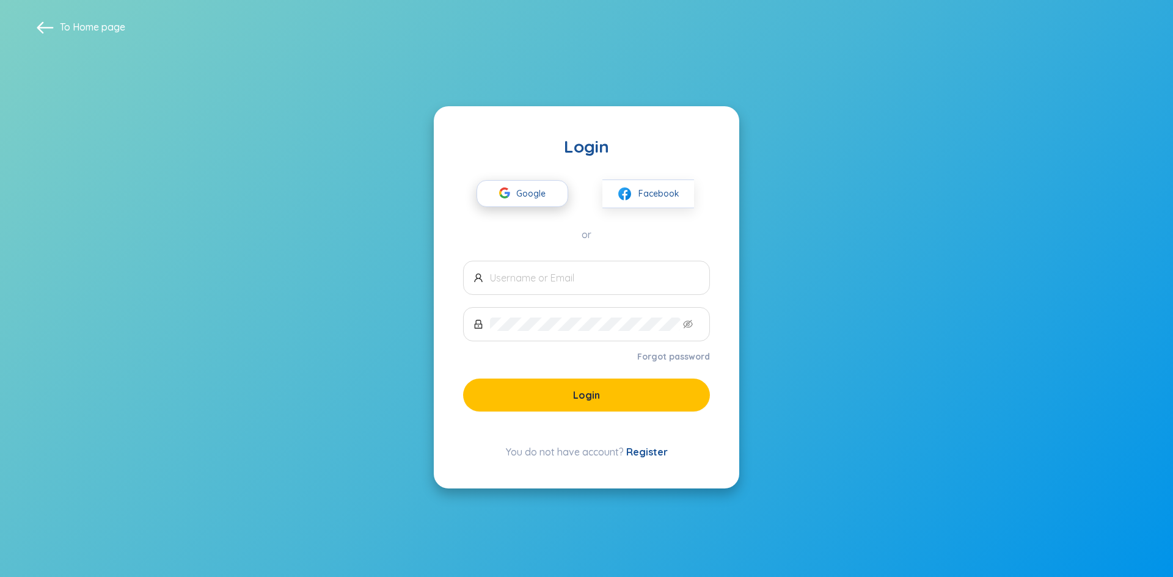
click at [539, 191] on span "Google" at bounding box center [533, 194] width 35 height 26
click at [647, 454] on link "Register" at bounding box center [647, 452] width 42 height 12
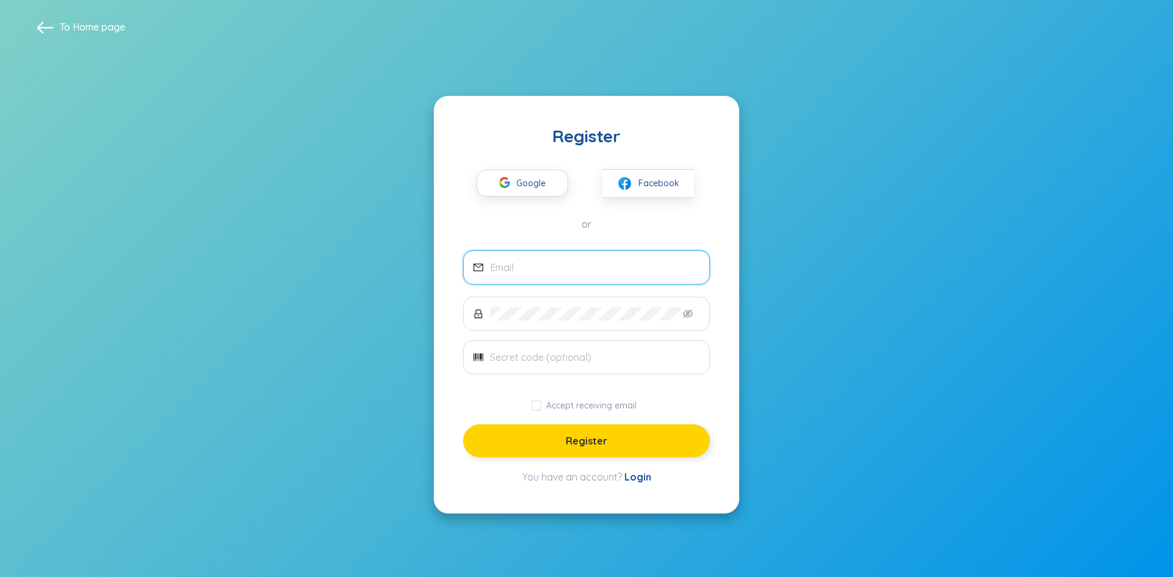
click at [647, 455] on button "Register" at bounding box center [586, 441] width 247 height 33
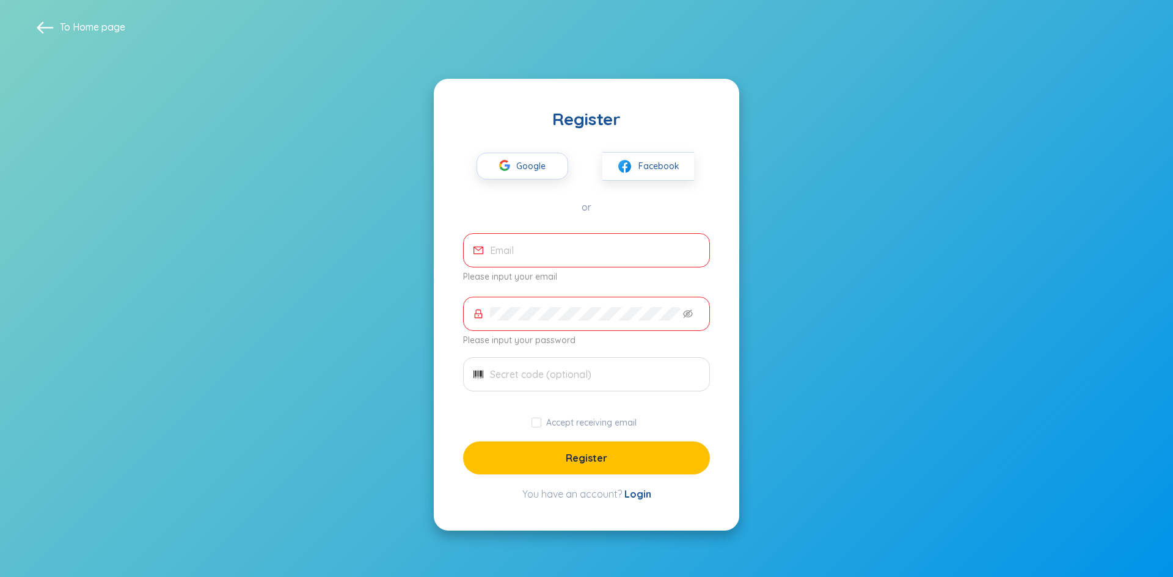
click at [639, 495] on link "Login" at bounding box center [638, 494] width 27 height 12
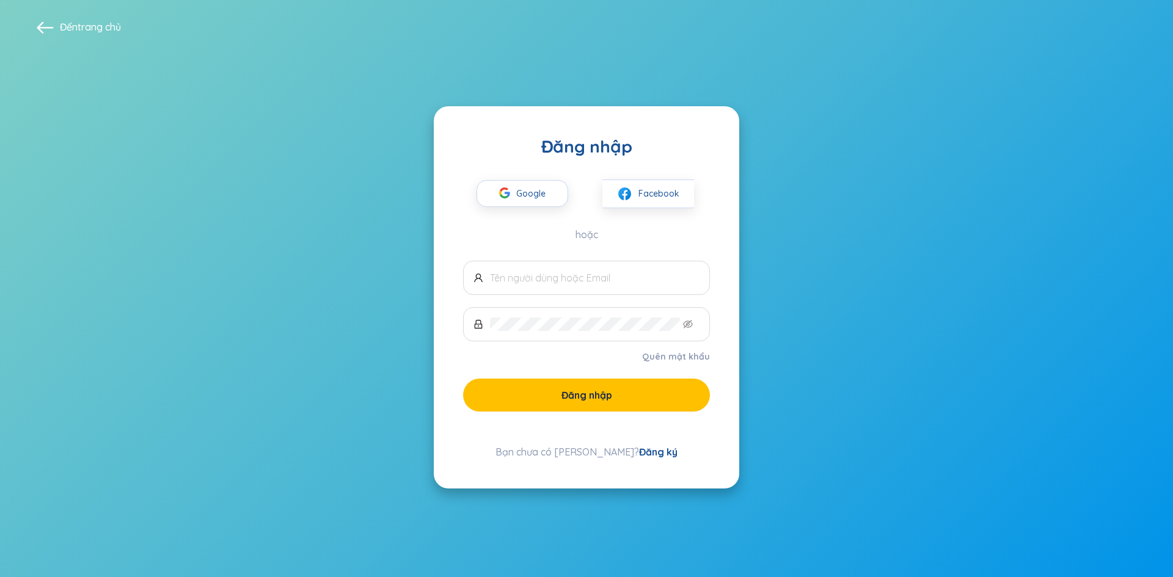
click at [639, 451] on font "Đăng ký" at bounding box center [658, 452] width 38 height 12
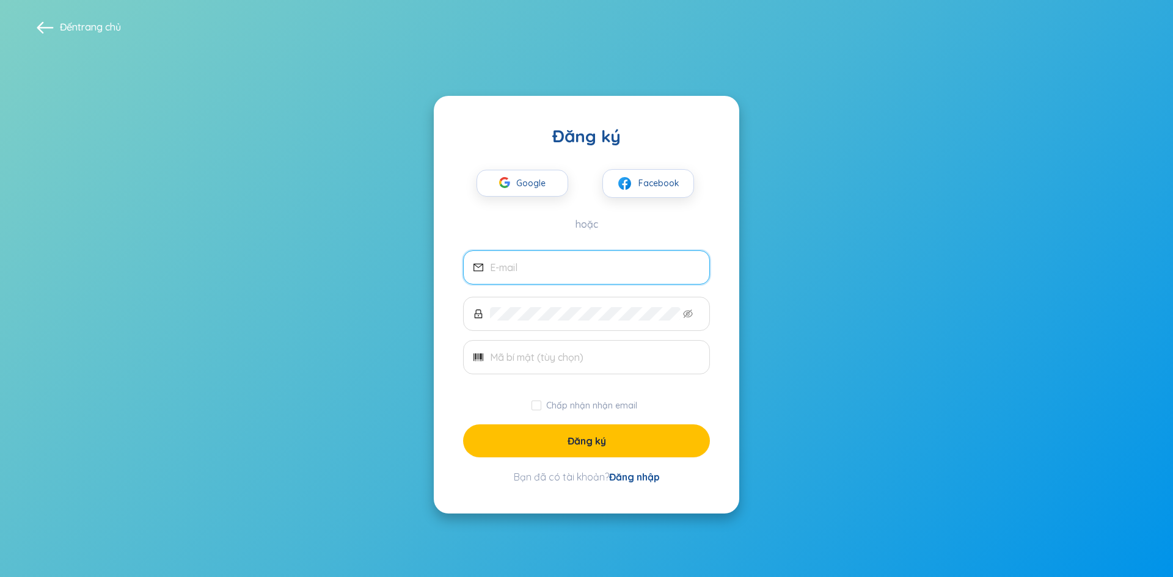
click at [513, 268] on input "email" at bounding box center [595, 267] width 210 height 13
type input "[EMAIL_ADDRESS][DOMAIN_NAME]"
click at [582, 320] on span at bounding box center [586, 314] width 247 height 34
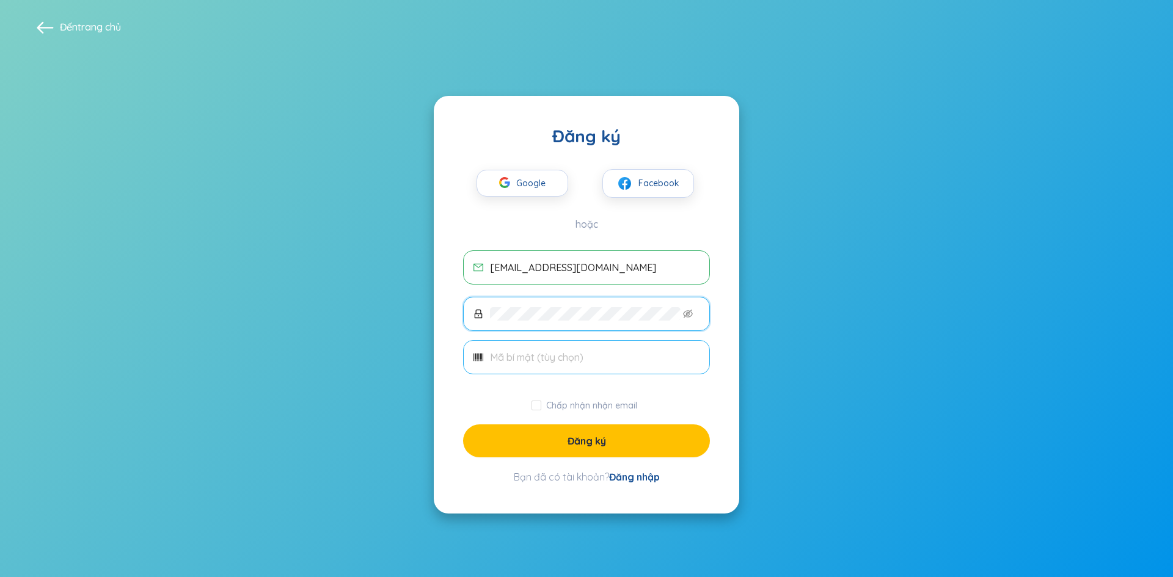
drag, startPoint x: 563, startPoint y: 342, endPoint x: 563, endPoint y: 349, distance: 6.7
click at [563, 343] on span at bounding box center [586, 357] width 247 height 34
click at [621, 303] on span at bounding box center [586, 314] width 247 height 34
click at [533, 357] on input "text" at bounding box center [595, 357] width 210 height 13
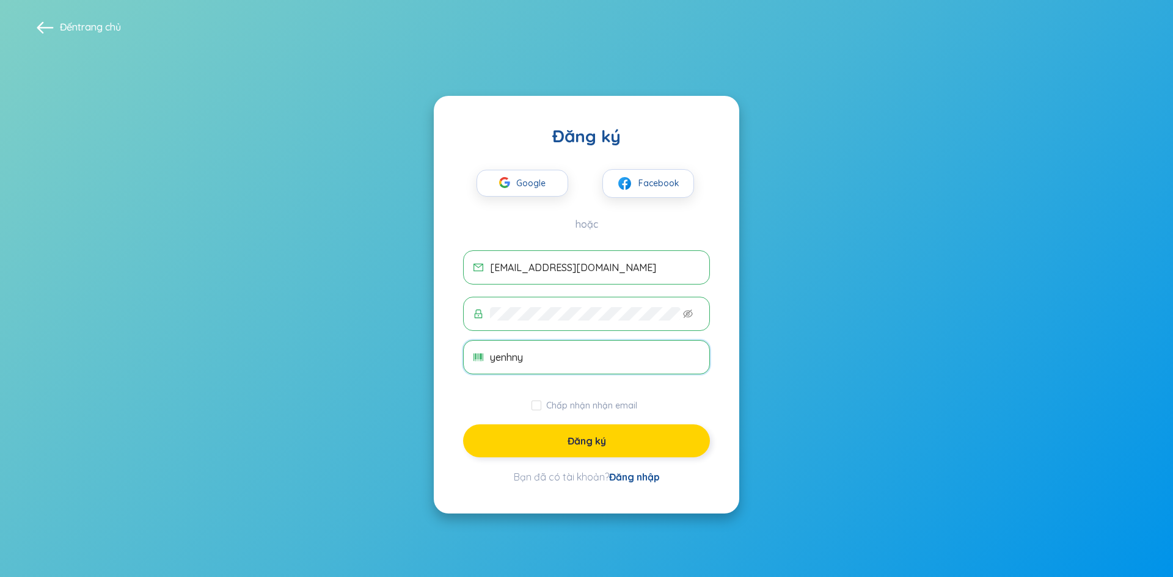
type input "yenhny"
click at [550, 448] on button "Đăng ký" at bounding box center [586, 441] width 247 height 33
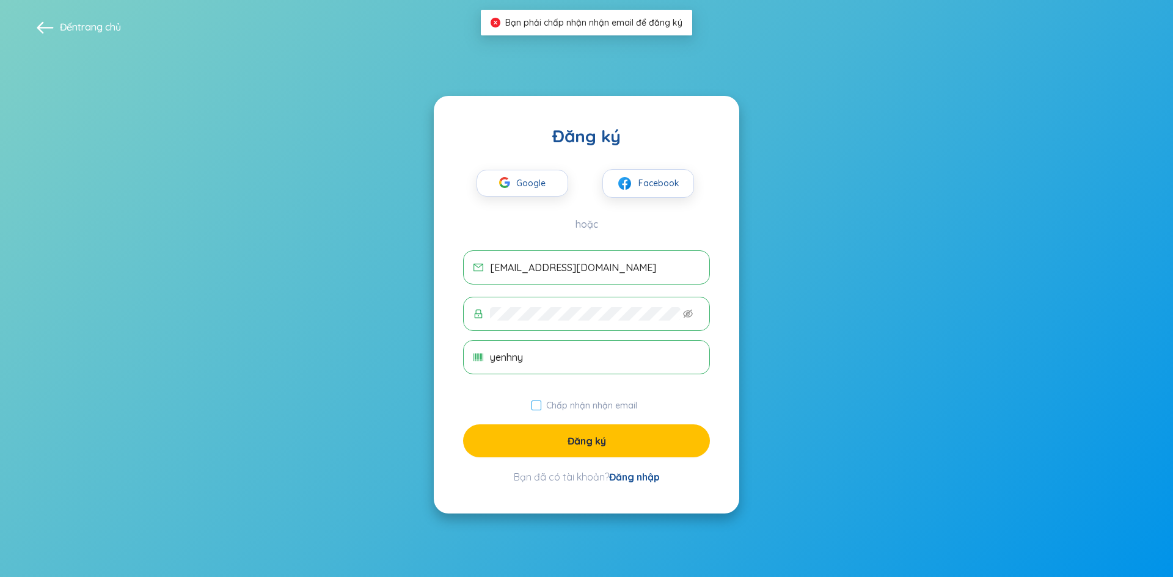
click at [546, 405] on font "Chấp nhận nhận email" at bounding box center [591, 405] width 91 height 11
click at [541, 405] on input "Chấp nhận nhận email" at bounding box center [537, 406] width 10 height 10
checkbox input "true"
click at [556, 455] on button "Đăng ký" at bounding box center [586, 441] width 247 height 33
click at [559, 441] on button "Đăng ký" at bounding box center [586, 441] width 247 height 33
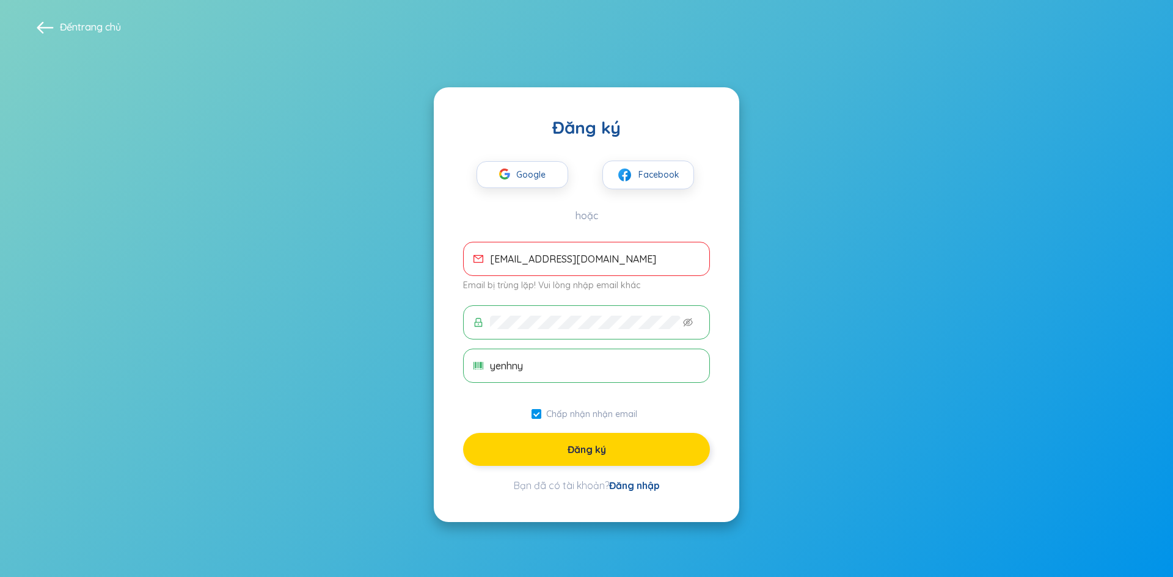
click at [636, 444] on button "Đăng ký" at bounding box center [586, 449] width 247 height 33
